Goal: Transaction & Acquisition: Book appointment/travel/reservation

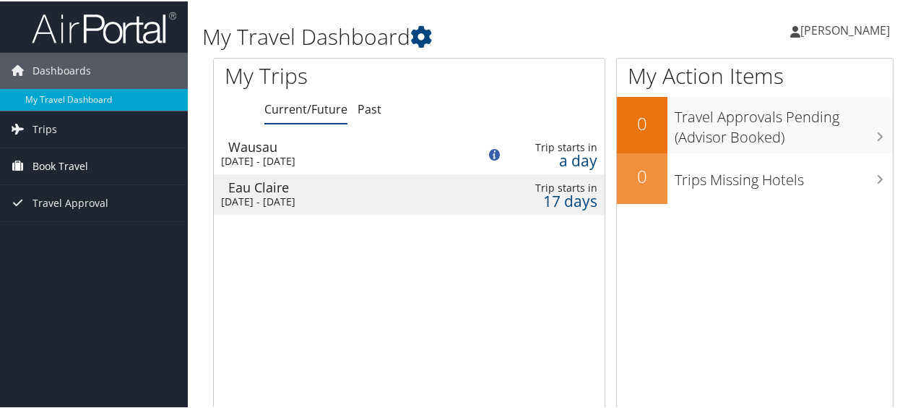
click at [74, 160] on span "Book Travel" at bounding box center [61, 165] width 56 height 36
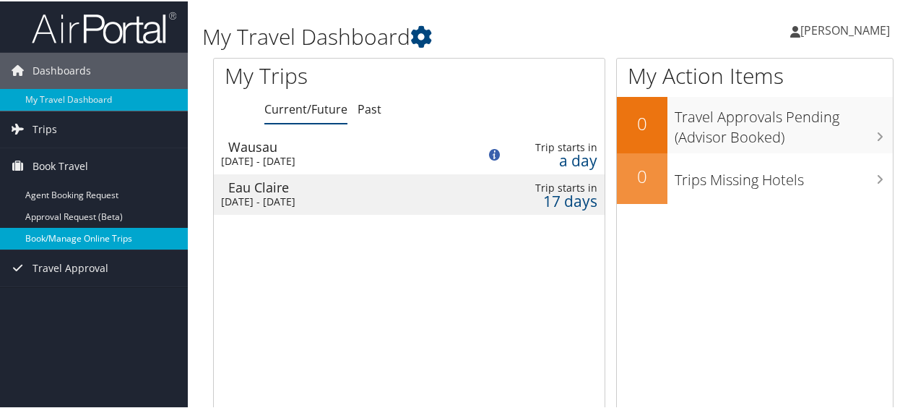
click at [72, 237] on link "Book/Manage Online Trips" at bounding box center [94, 237] width 188 height 22
